Goal: Task Accomplishment & Management: Manage account settings

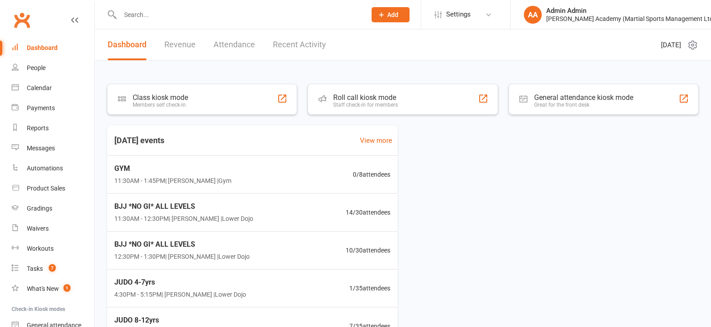
click at [204, 18] on input "text" at bounding box center [238, 14] width 242 height 12
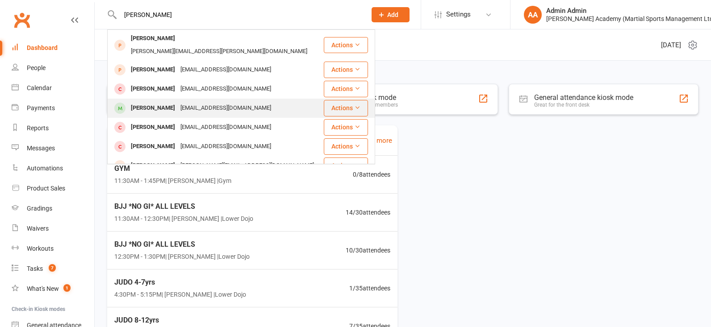
type input "[PERSON_NAME]"
click at [135, 102] on div "[PERSON_NAME]" at bounding box center [153, 108] width 50 height 13
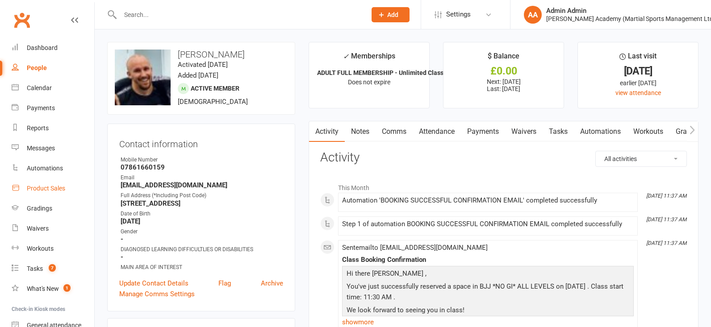
click at [46, 186] on div "Product Sales" at bounding box center [46, 188] width 38 height 7
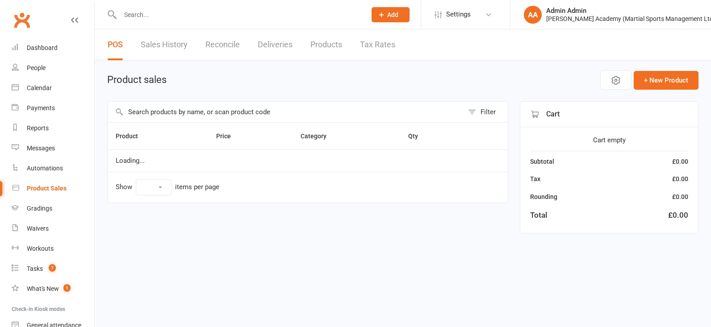
select select "100"
click at [204, 13] on input "text" at bounding box center [238, 14] width 242 height 12
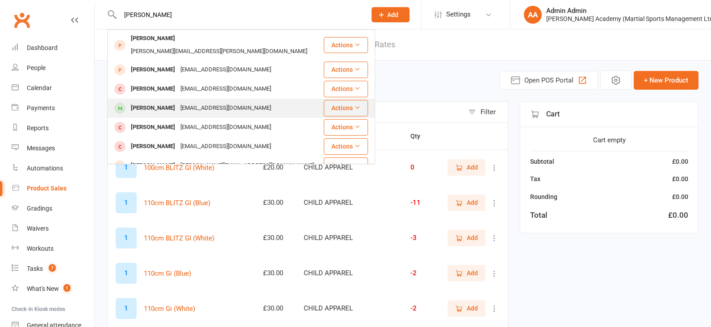
type input "[PERSON_NAME]"
click at [195, 102] on div "[EMAIL_ADDRESS][DOMAIN_NAME]" at bounding box center [226, 108] width 96 height 13
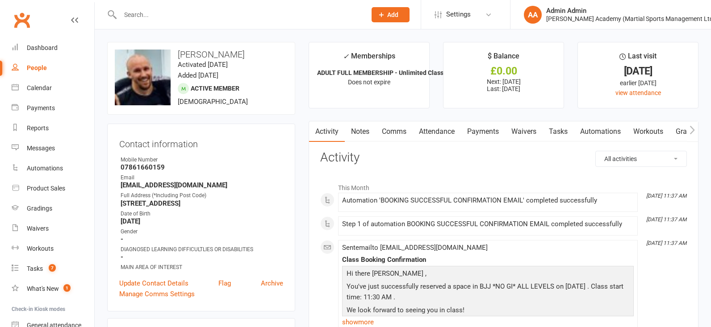
click at [186, 16] on input "text" at bounding box center [238, 14] width 242 height 12
click at [44, 191] on div "Product Sales" at bounding box center [46, 188] width 38 height 7
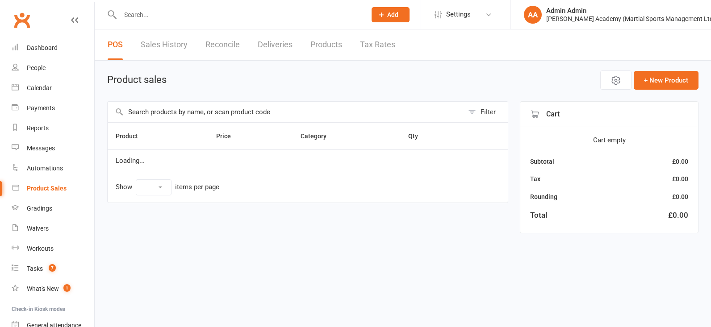
select select "100"
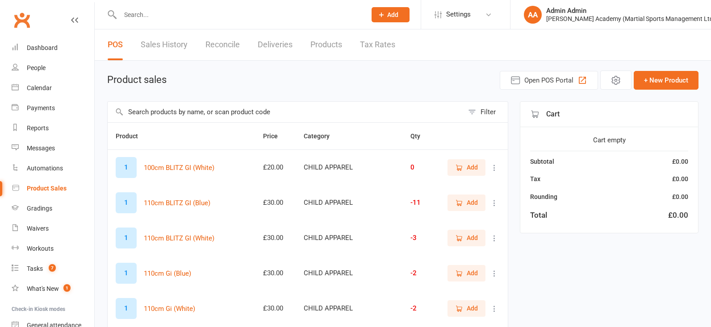
click at [171, 111] on input "text" at bounding box center [286, 112] width 356 height 21
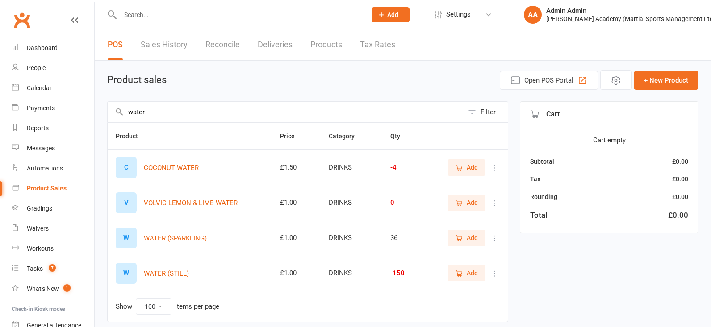
type input "water"
click at [462, 238] on icon "button" at bounding box center [459, 238] width 8 height 8
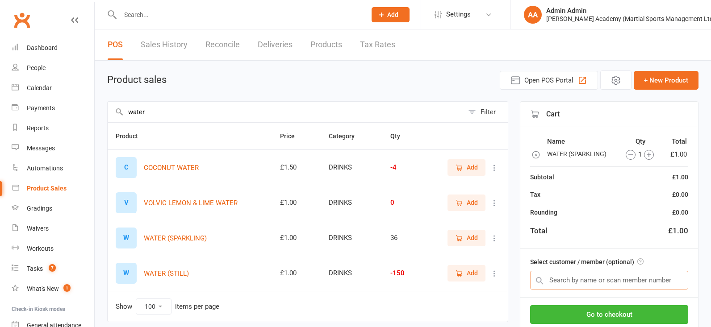
click at [583, 286] on input "text" at bounding box center [609, 280] width 158 height 19
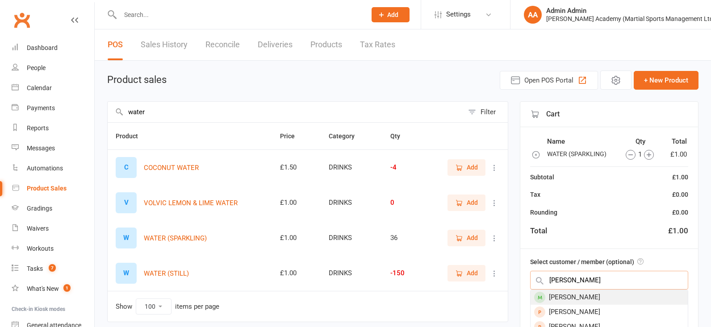
type input "[PERSON_NAME]"
click at [618, 300] on div "[PERSON_NAME]" at bounding box center [608, 297] width 157 height 15
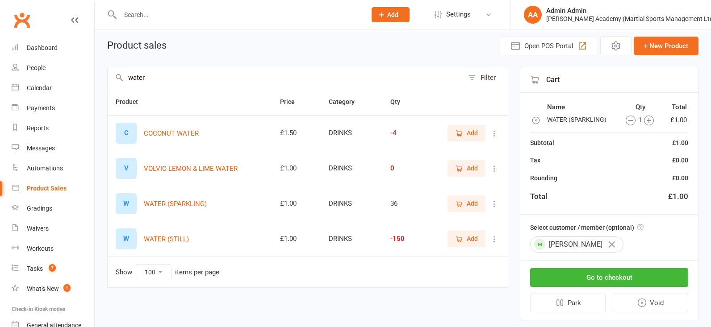
scroll to position [42, 0]
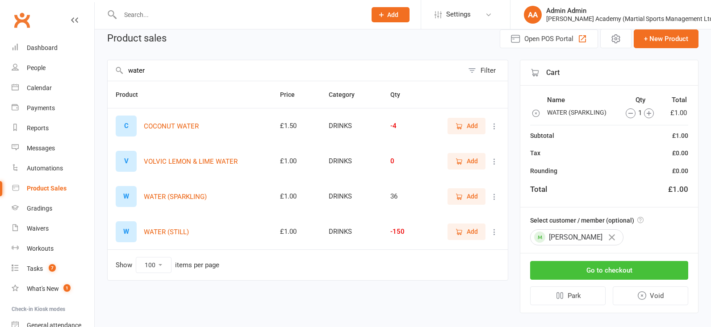
click at [598, 276] on button "Go to checkout" at bounding box center [609, 270] width 158 height 19
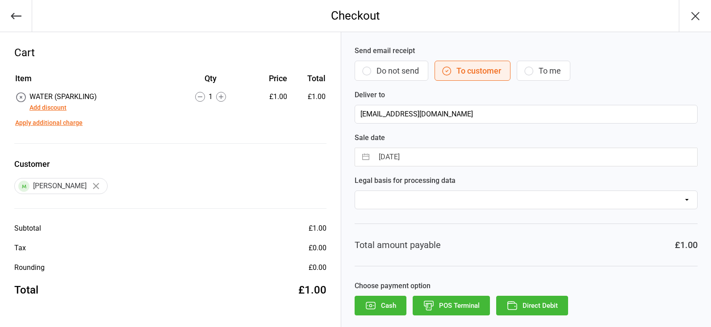
click at [513, 306] on icon "button" at bounding box center [512, 306] width 12 height 12
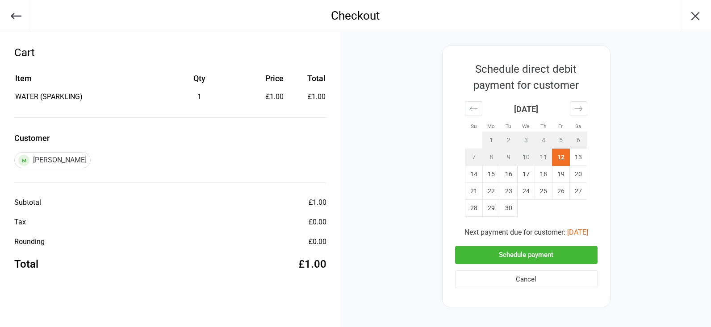
click at [526, 246] on button "Schedule payment" at bounding box center [526, 255] width 142 height 18
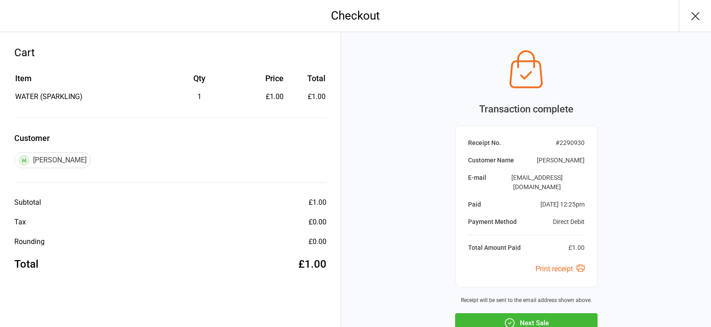
click at [557, 313] on button "Next Sale" at bounding box center [526, 323] width 142 height 20
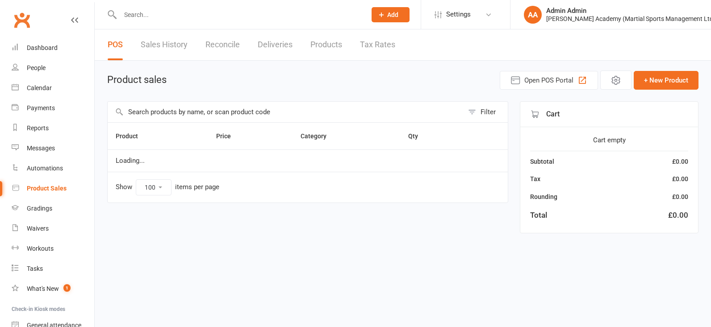
select select "100"
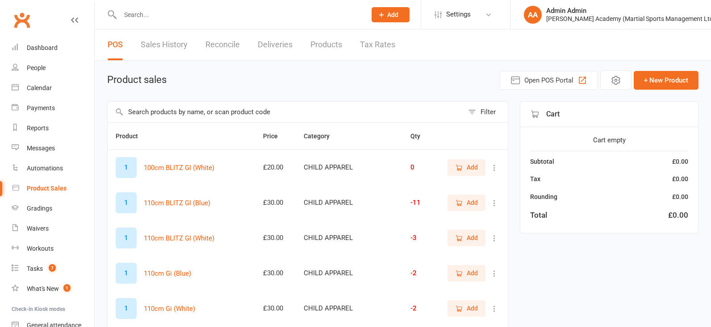
click at [150, 14] on input "text" at bounding box center [238, 14] width 242 height 12
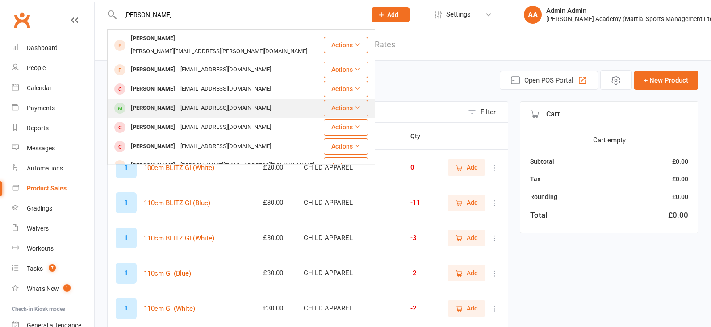
type input "[PERSON_NAME]"
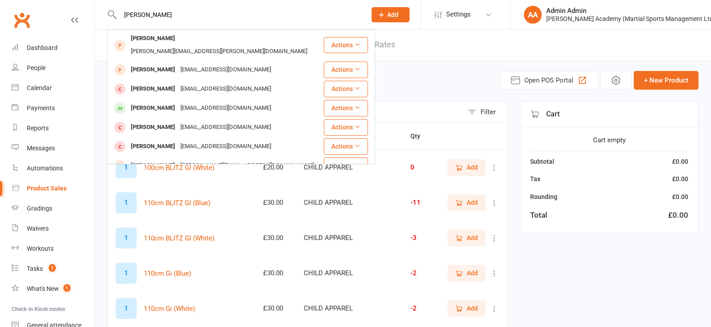
click at [117, 103] on span at bounding box center [119, 108] width 11 height 11
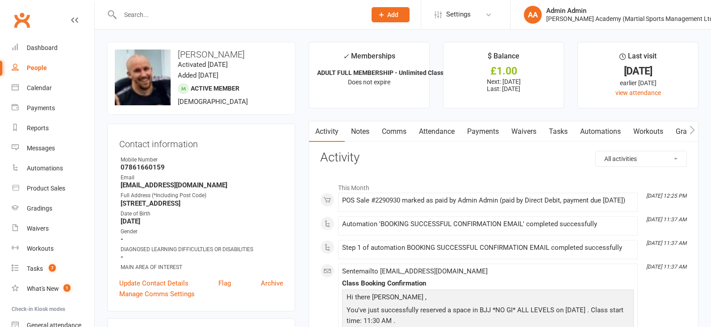
click at [476, 136] on link "Payments" at bounding box center [483, 131] width 44 height 21
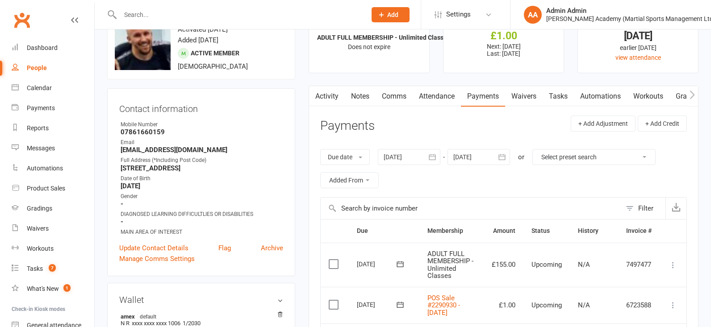
scroll to position [35, 0]
click at [477, 157] on div at bounding box center [478, 157] width 62 height 16
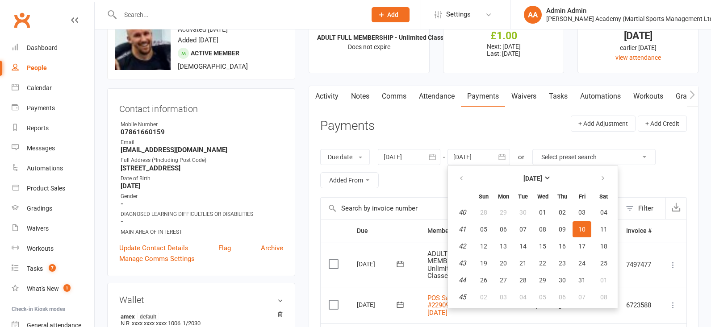
click at [498, 154] on button "button" at bounding box center [502, 157] width 16 height 16
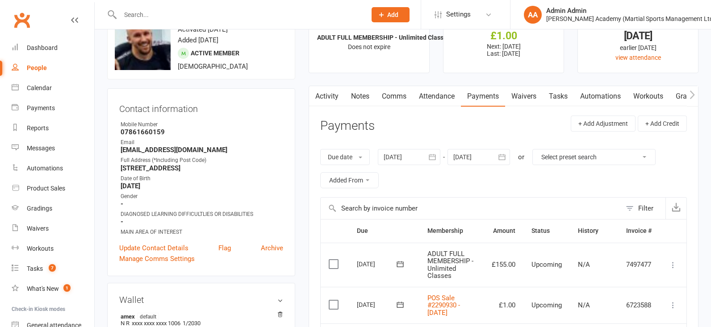
click at [448, 98] on link "Attendance" at bounding box center [436, 96] width 48 height 21
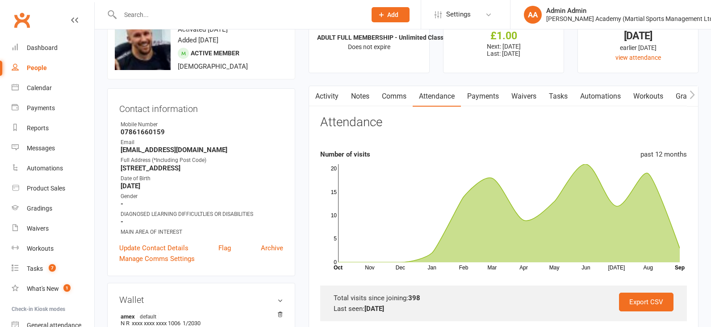
click at [479, 94] on link "Payments" at bounding box center [483, 96] width 44 height 21
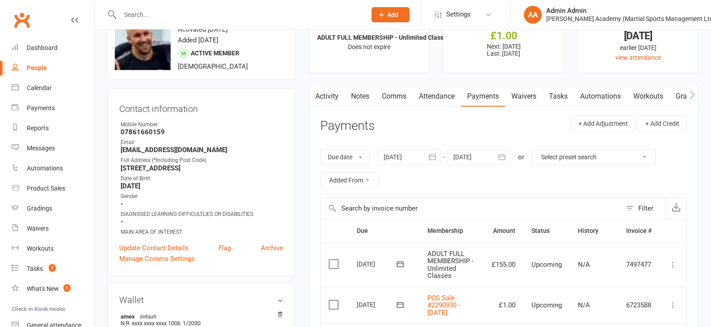
click at [484, 153] on div at bounding box center [478, 157] width 62 height 16
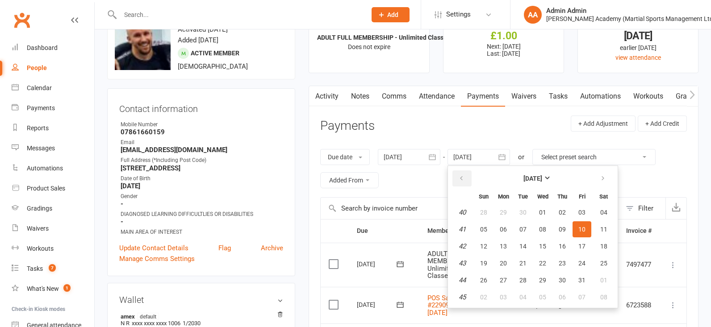
click at [469, 179] on button "button" at bounding box center [461, 179] width 19 height 16
click at [541, 238] on button "17" at bounding box center [542, 246] width 19 height 16
type input "17 Sep 2025"
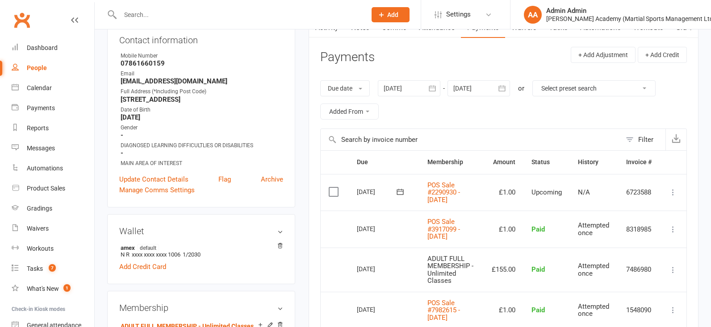
scroll to position [109, 0]
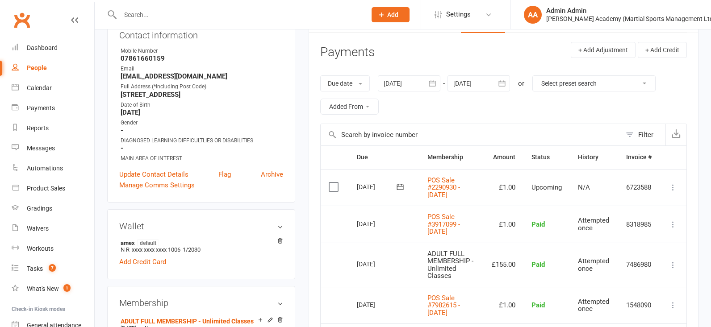
click at [668, 189] on button at bounding box center [672, 187] width 11 height 11
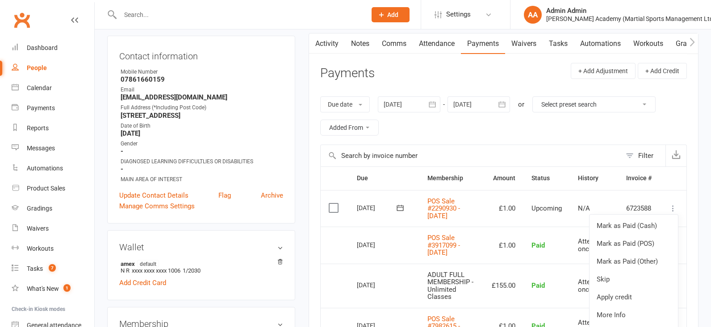
scroll to position [70, 0]
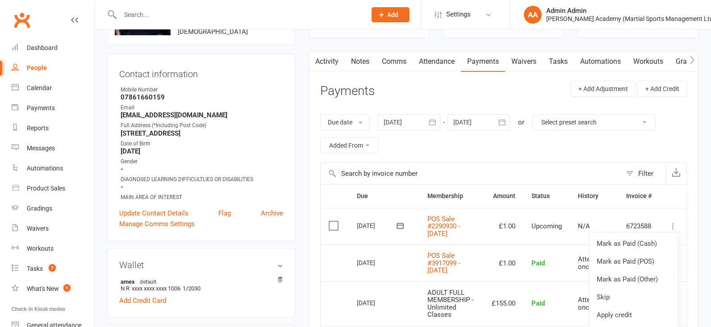
click at [334, 229] on label at bounding box center [335, 225] width 12 height 9
click at [334, 221] on input "checkbox" at bounding box center [332, 221] width 6 height 0
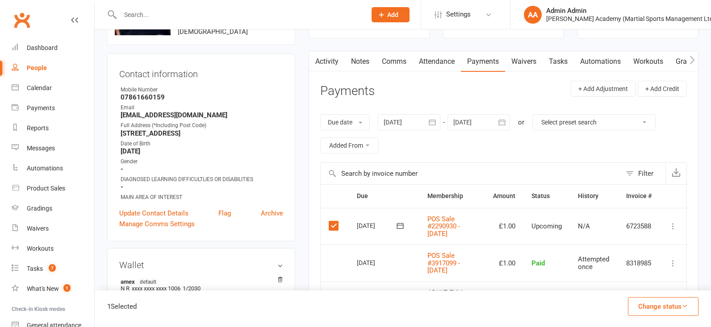
click at [646, 302] on button "Change status" at bounding box center [663, 306] width 71 height 19
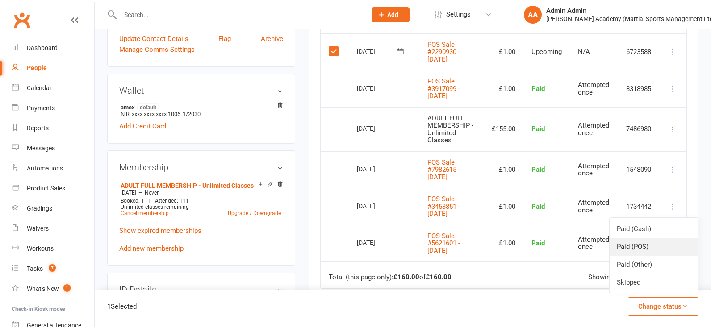
scroll to position [246, 0]
click at [644, 261] on link "Paid (Other)" at bounding box center [653, 265] width 88 height 18
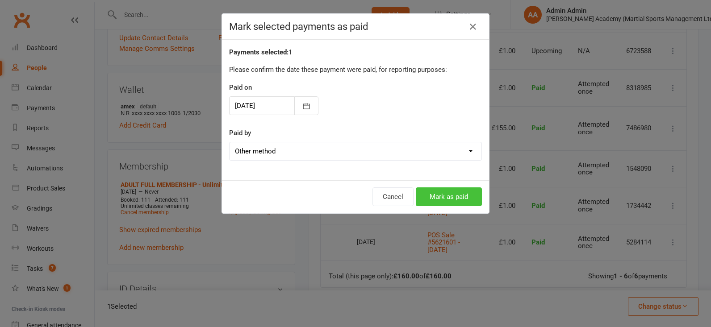
click at [447, 191] on button "Mark as paid" at bounding box center [449, 196] width 66 height 19
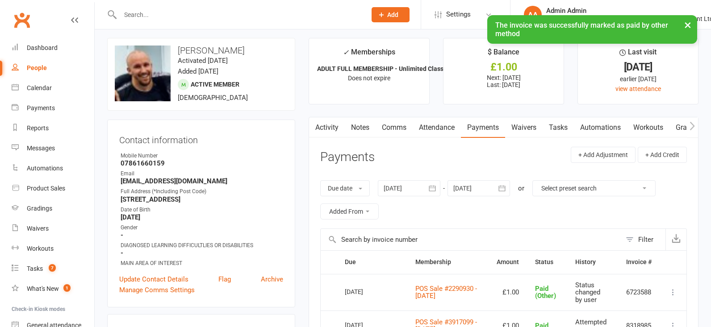
scroll to position [0, 0]
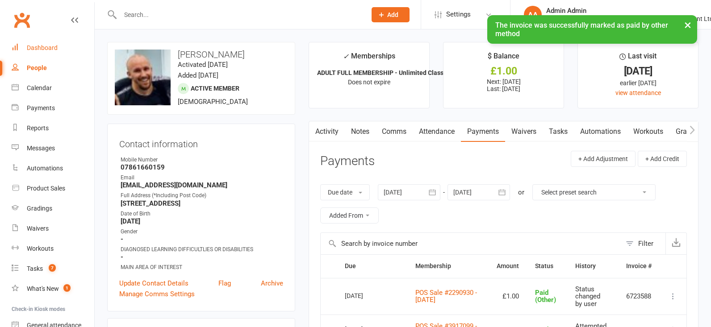
click at [46, 46] on div "Dashboard" at bounding box center [42, 47] width 31 height 7
